Goal: Complete application form: Complete application form

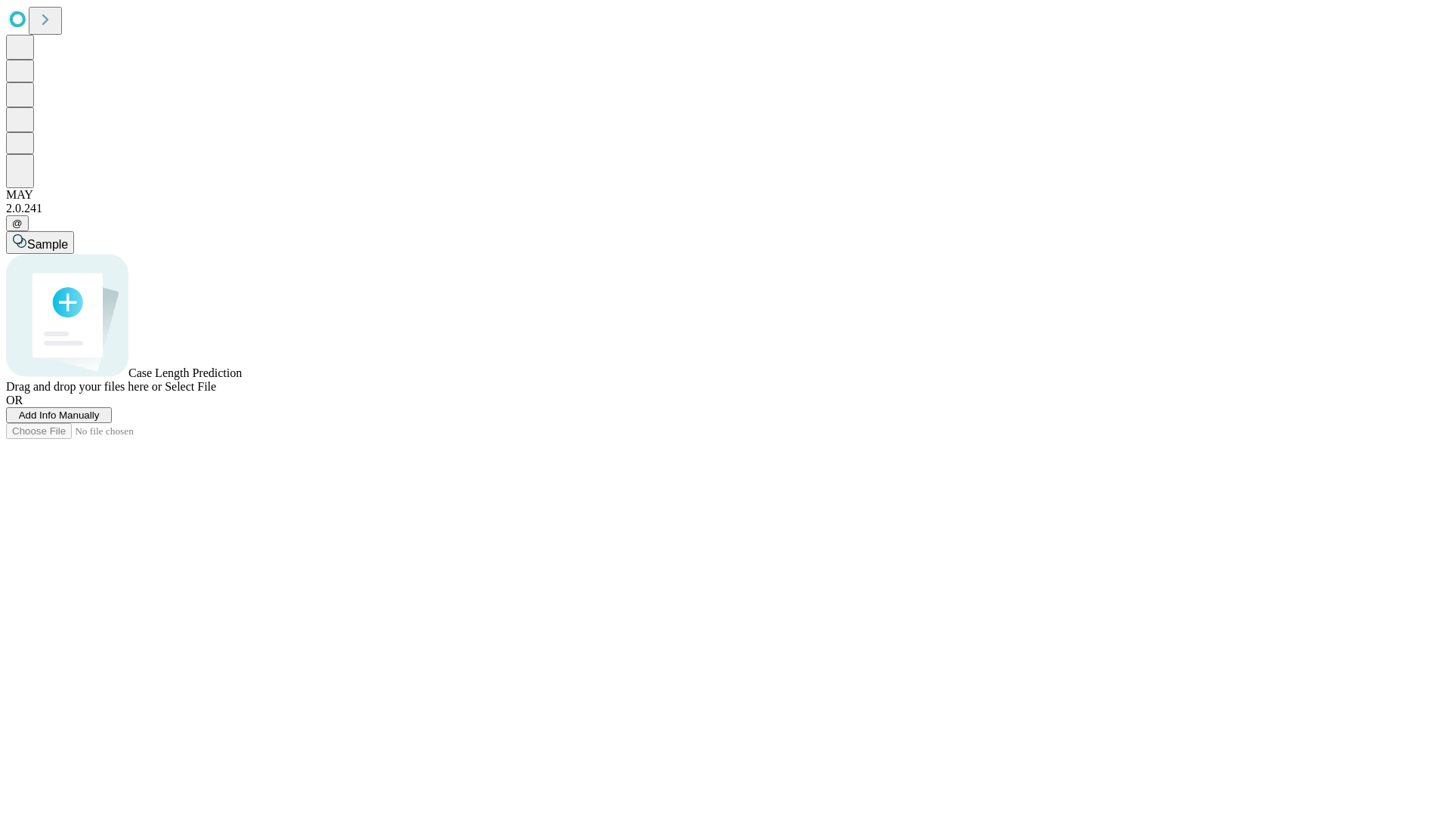
click at [100, 421] on span "Add Info Manually" at bounding box center [59, 415] width 81 height 11
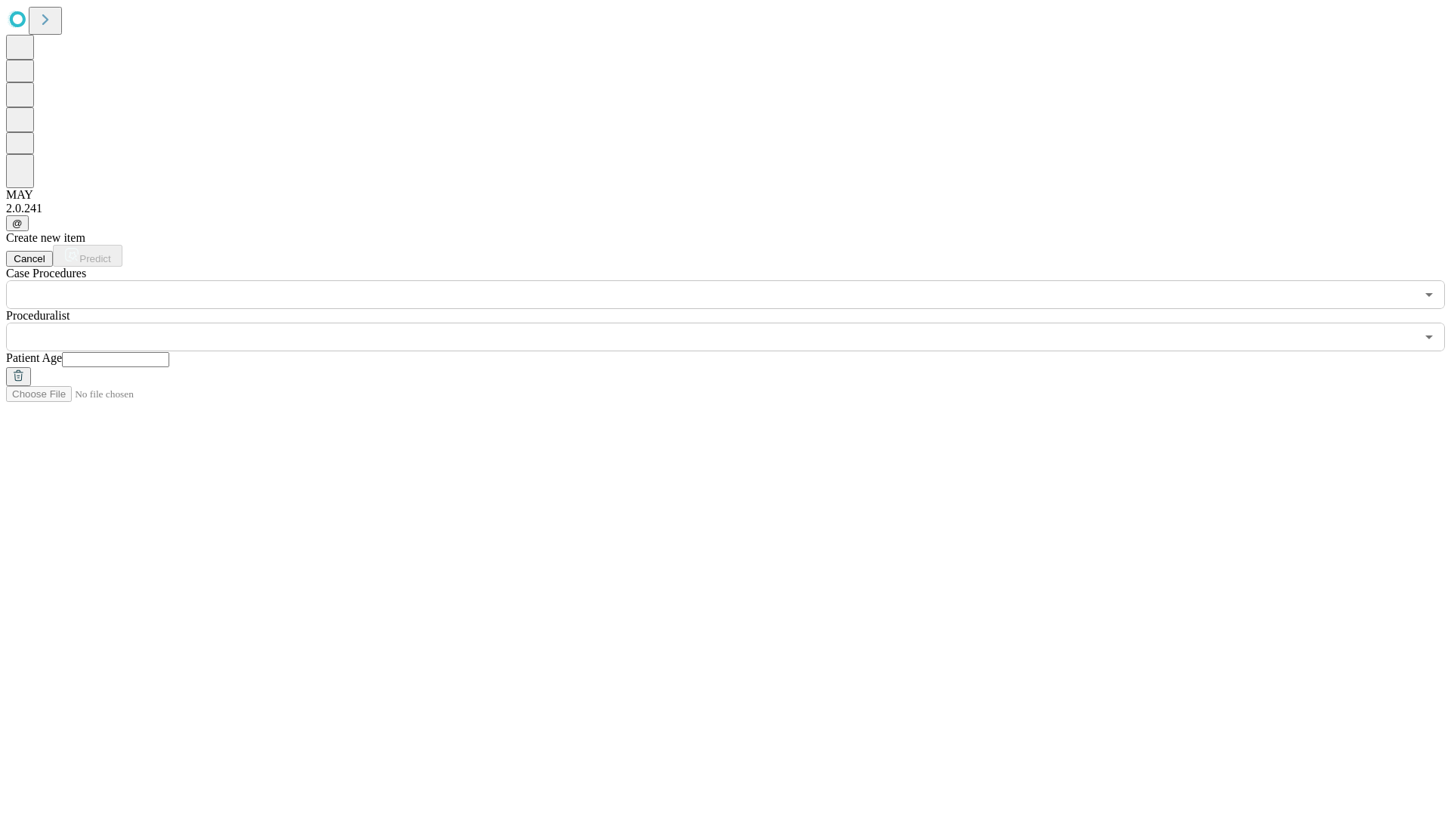
click at [169, 352] on input "text" at bounding box center [115, 359] width 107 height 15
type input "**"
click at [736, 323] on input "text" at bounding box center [710, 337] width 1409 height 29
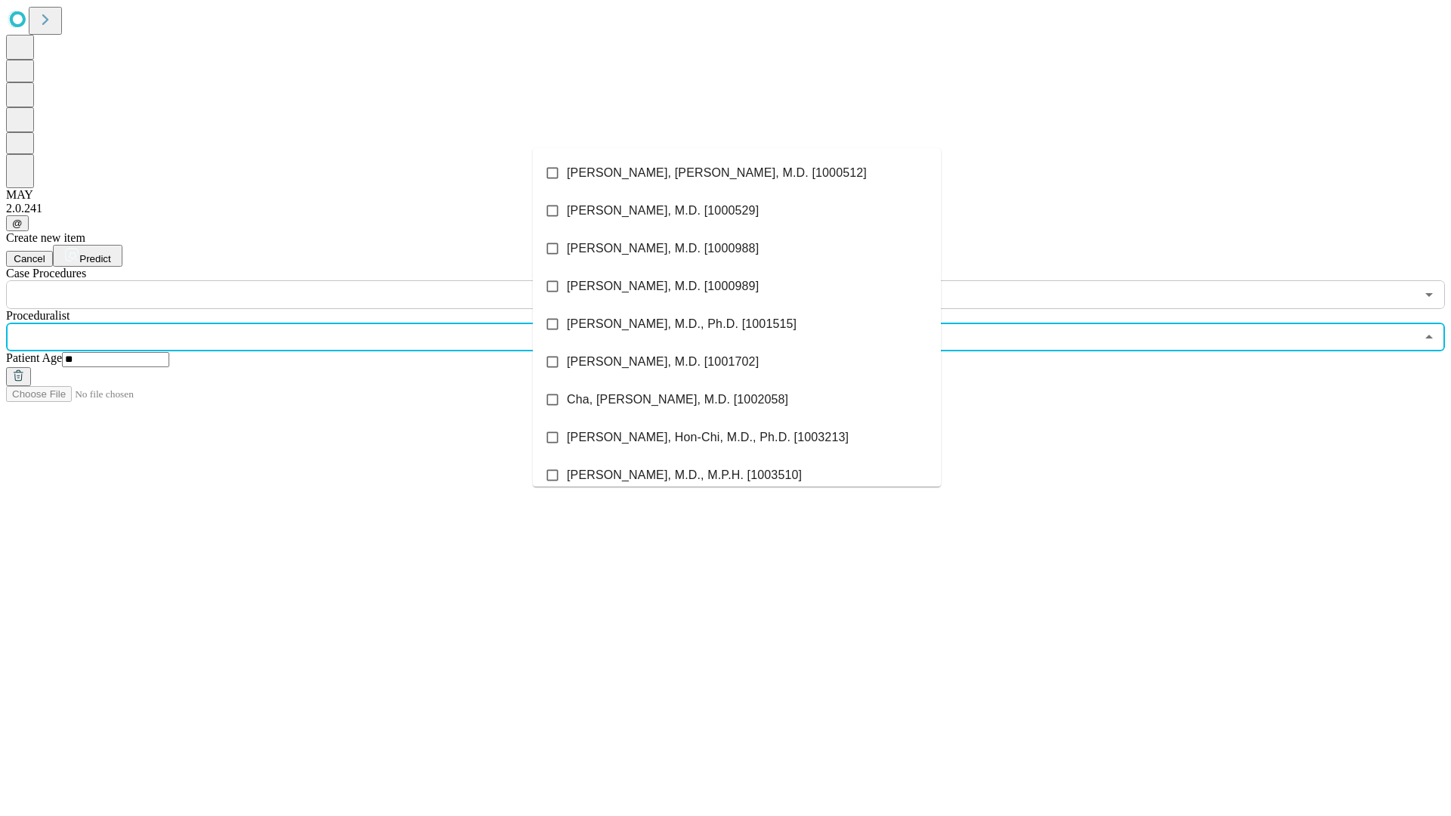
click at [737, 173] on li "[PERSON_NAME], [PERSON_NAME], M.D. [1000512]" at bounding box center [737, 173] width 408 height 38
click at [317, 280] on input "text" at bounding box center [710, 294] width 1409 height 29
